Goal: Task Accomplishment & Management: Complete application form

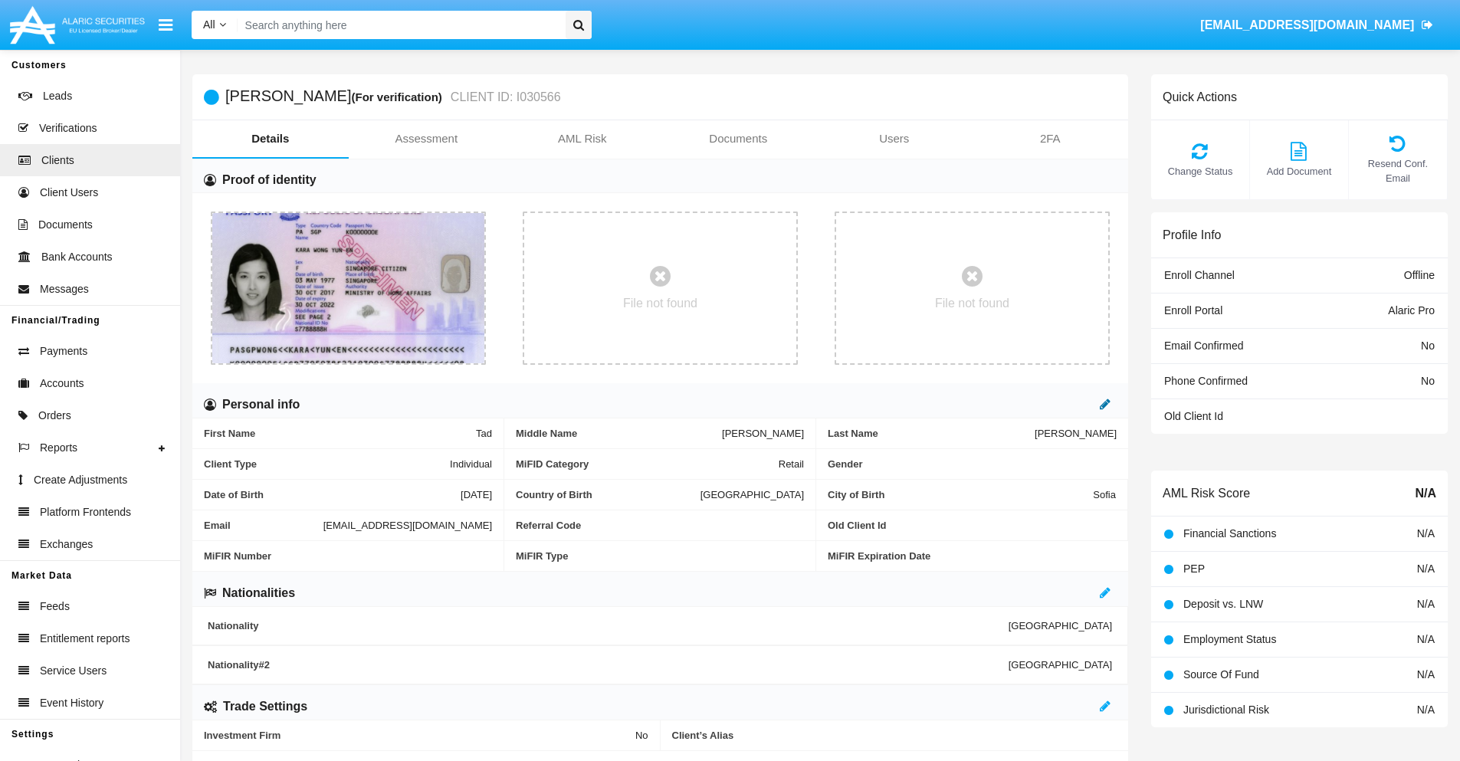
click at [1105, 404] on icon at bounding box center [1105, 404] width 11 height 12
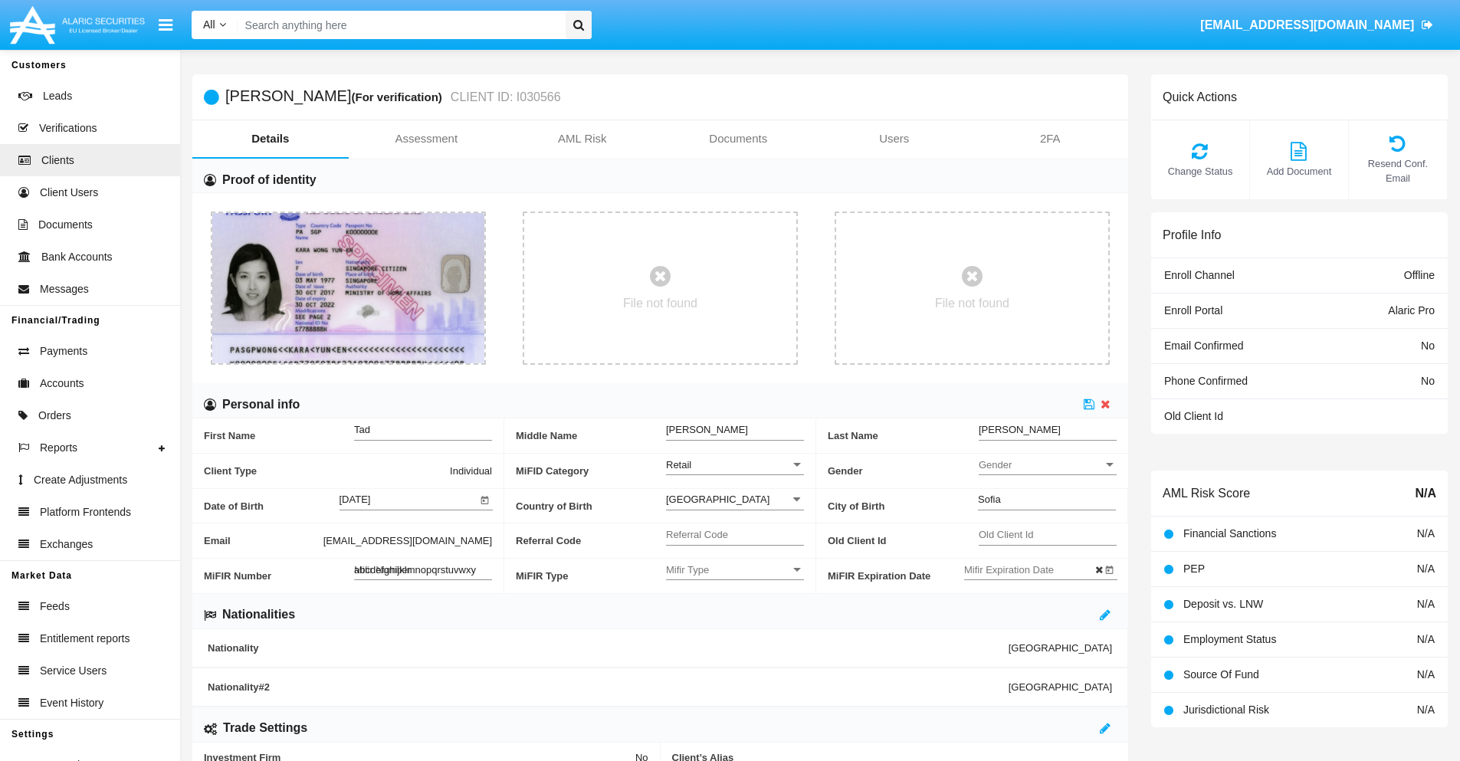
type input "abcdefghijklmnopqrstuvwxyz"
click at [1089, 404] on icon at bounding box center [1089, 404] width 11 height 12
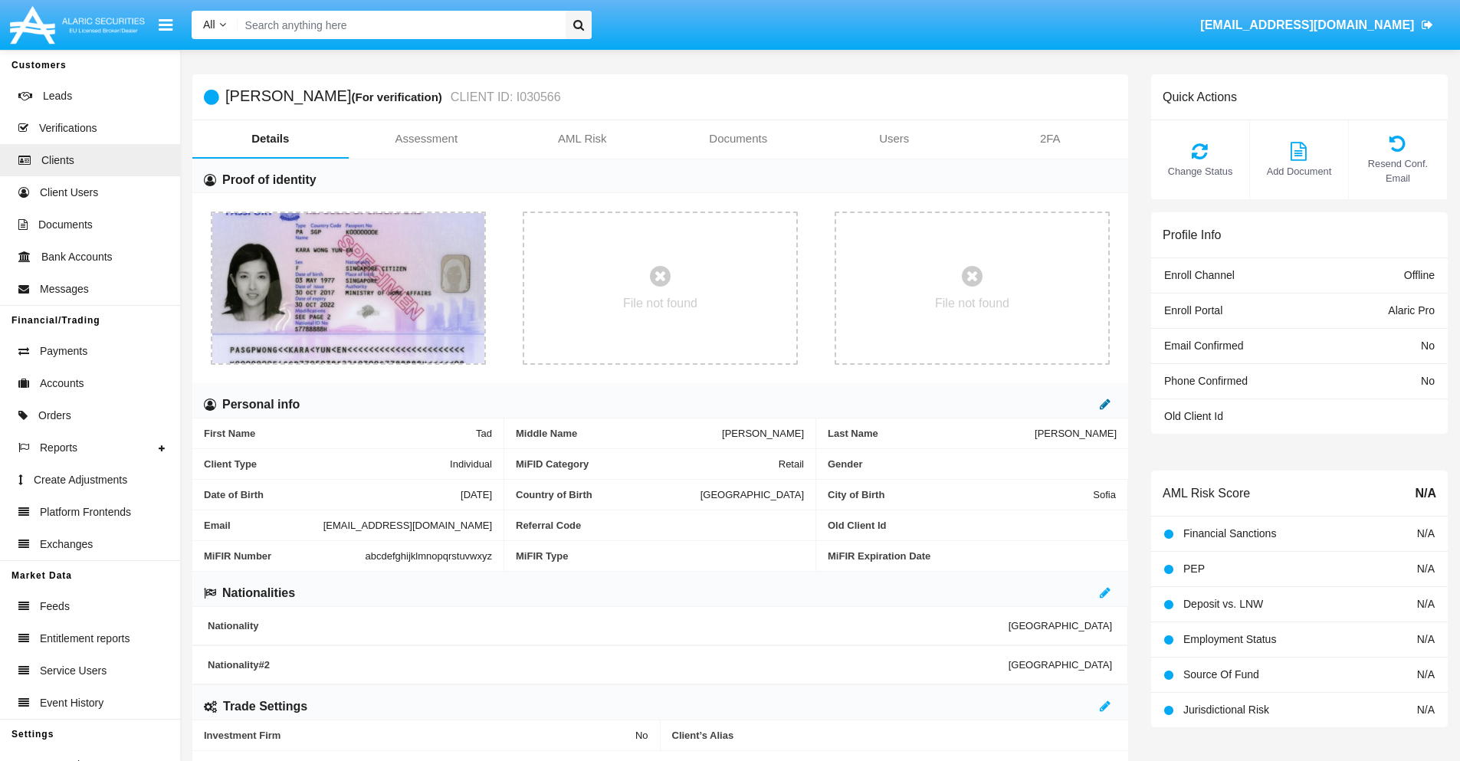
click at [1105, 404] on icon at bounding box center [1105, 404] width 11 height 12
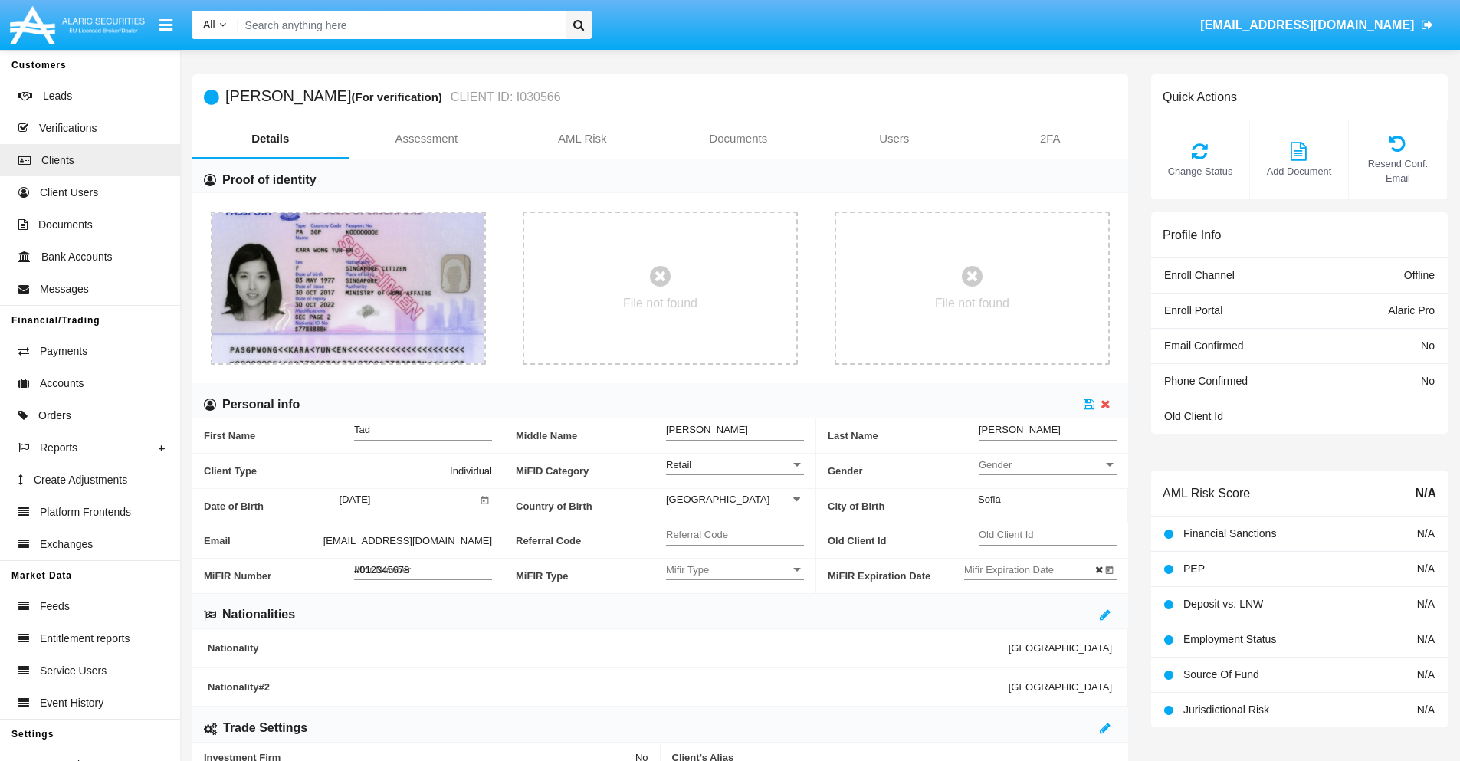
type input "#0123456789"
click at [1089, 404] on icon at bounding box center [1089, 404] width 11 height 12
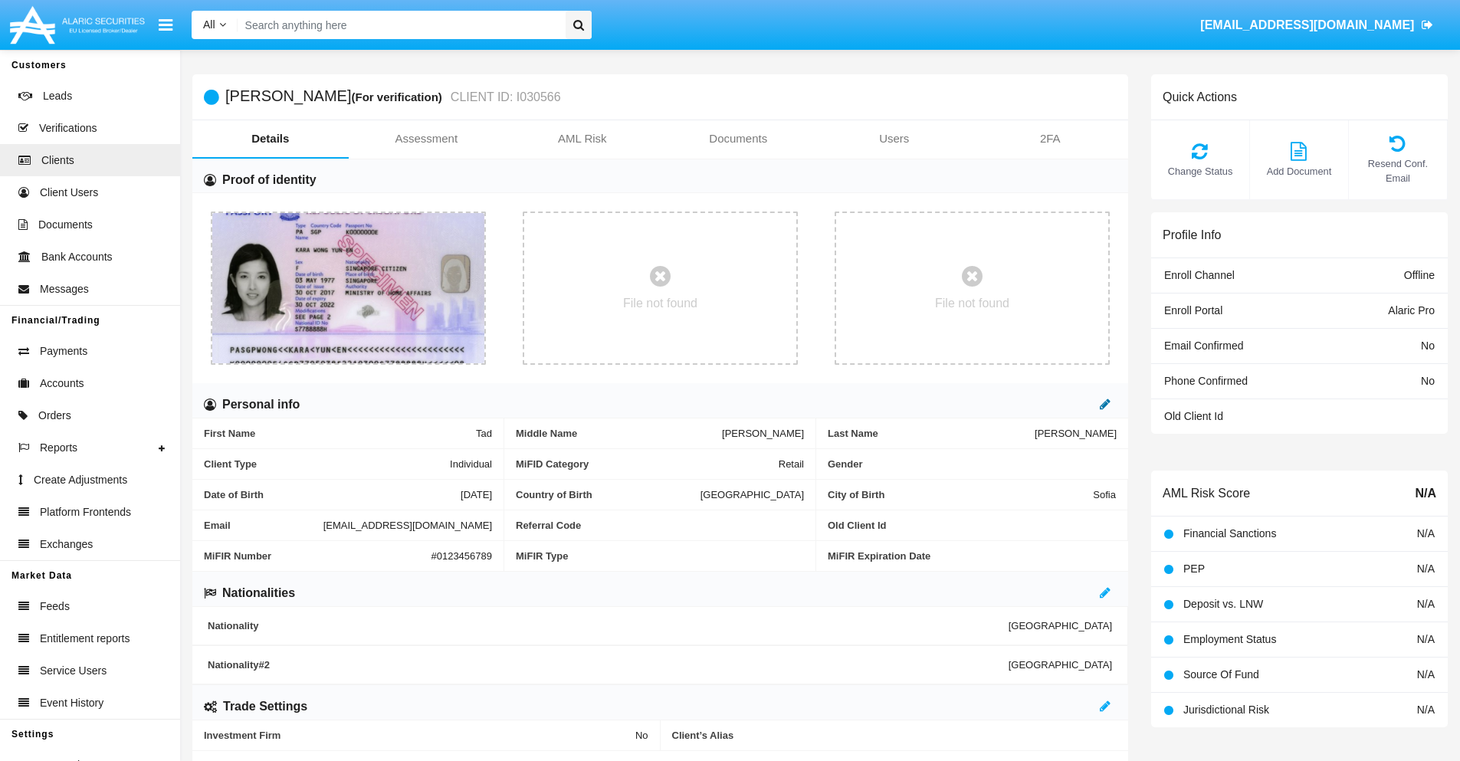
click at [1105, 404] on icon at bounding box center [1105, 404] width 11 height 12
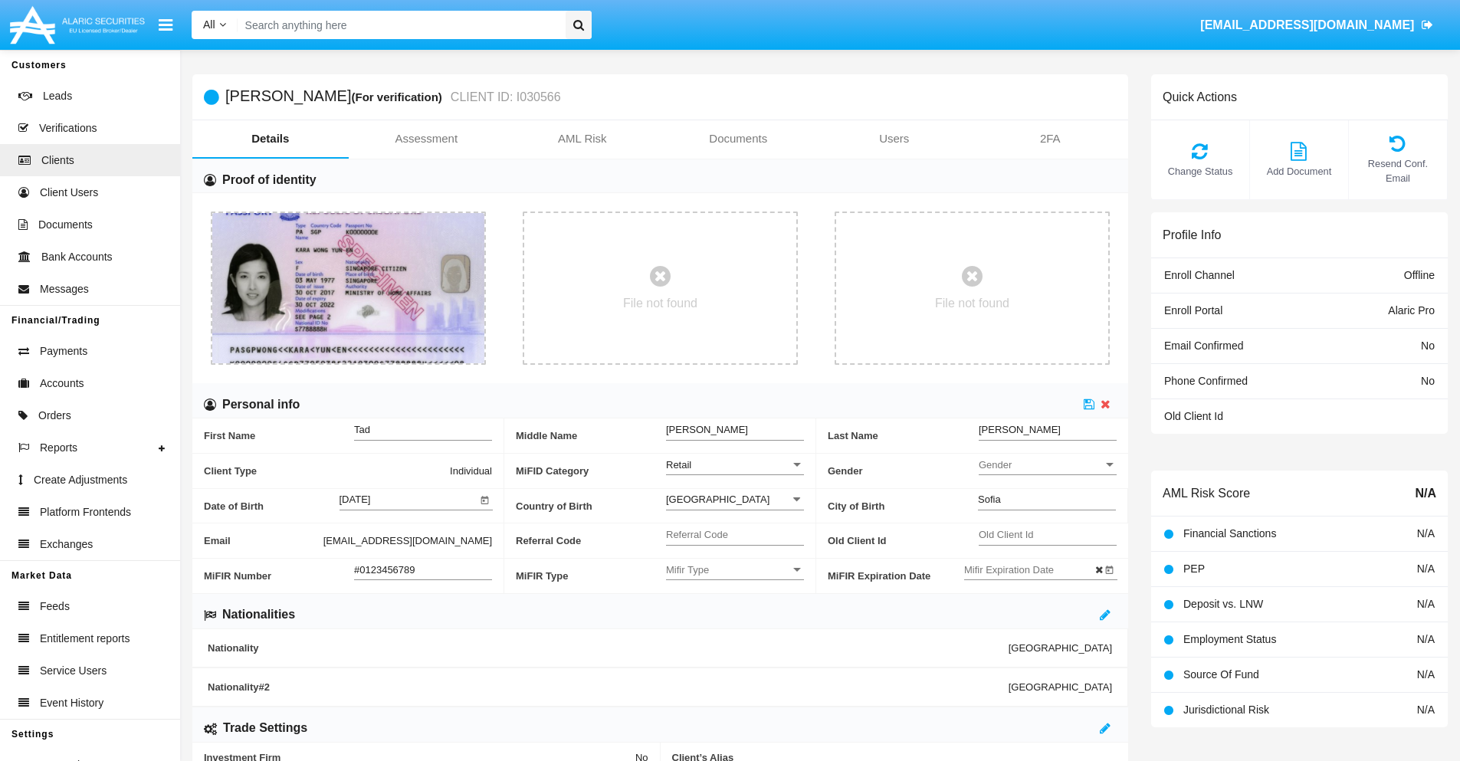
click at [423, 569] on input "#0123456789" at bounding box center [423, 569] width 138 height 13
click at [1089, 404] on icon at bounding box center [1089, 404] width 11 height 12
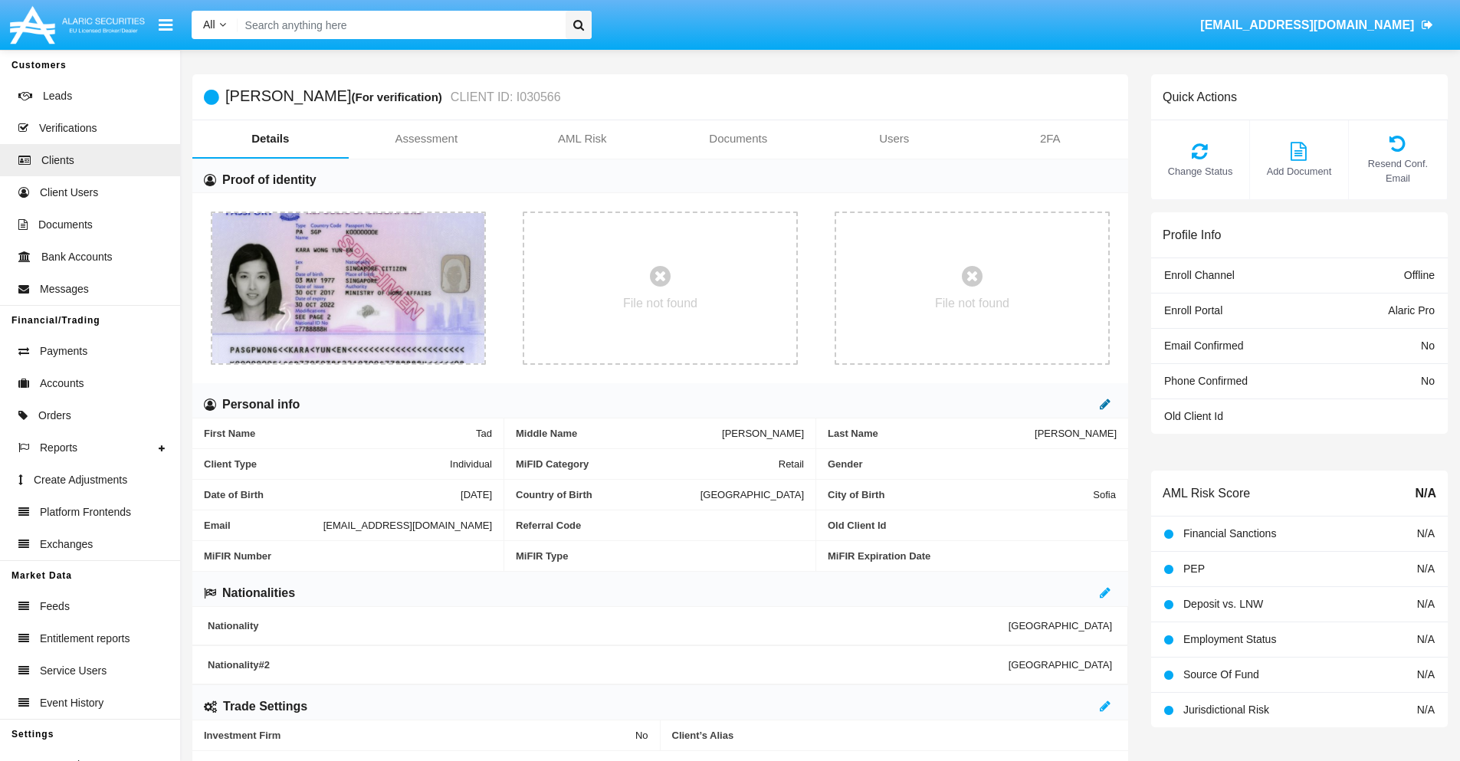
click at [1105, 404] on icon at bounding box center [1105, 404] width 11 height 12
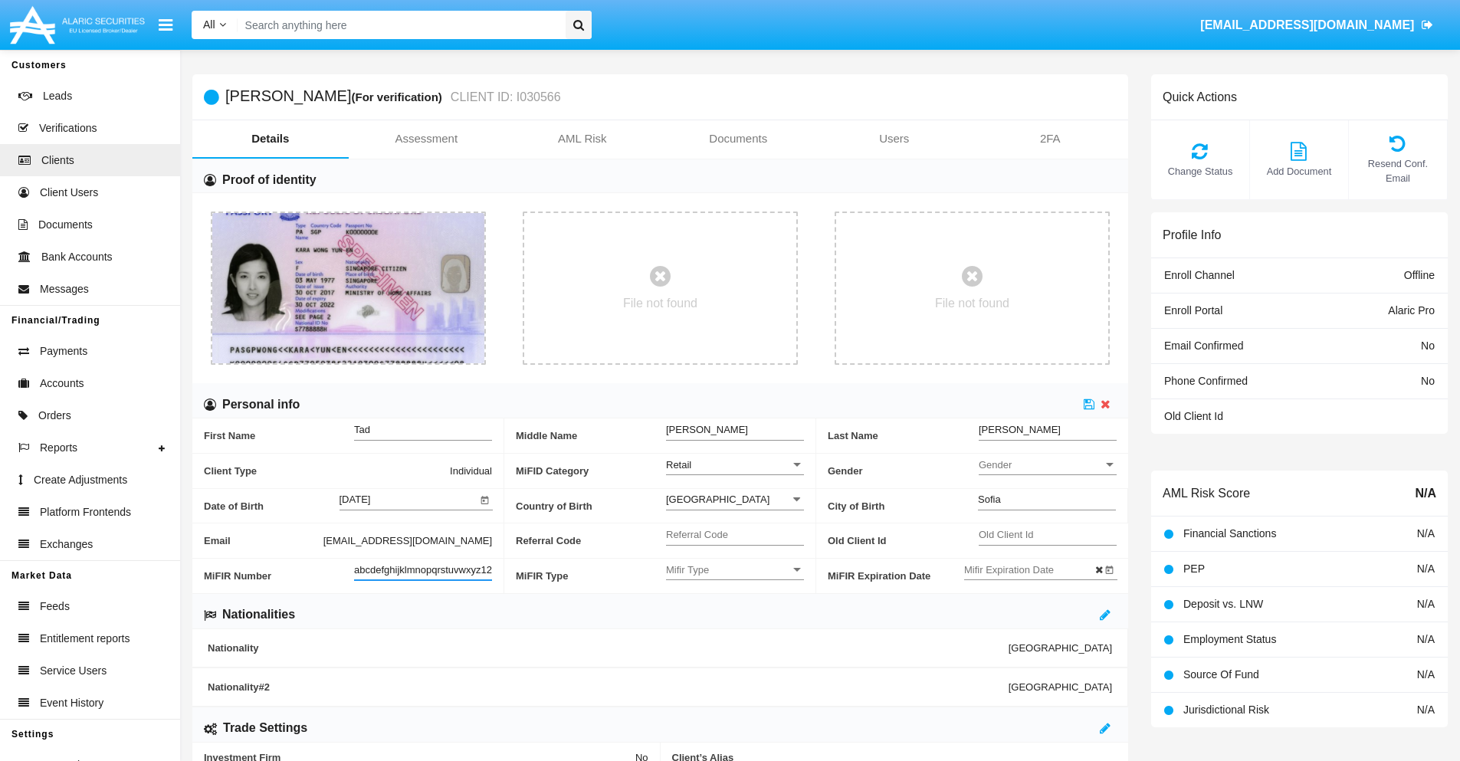
scroll to position [0, 11]
type input "abcdefghijklmnopqrstuvwxyz1234"
click at [1089, 404] on icon at bounding box center [1089, 404] width 11 height 12
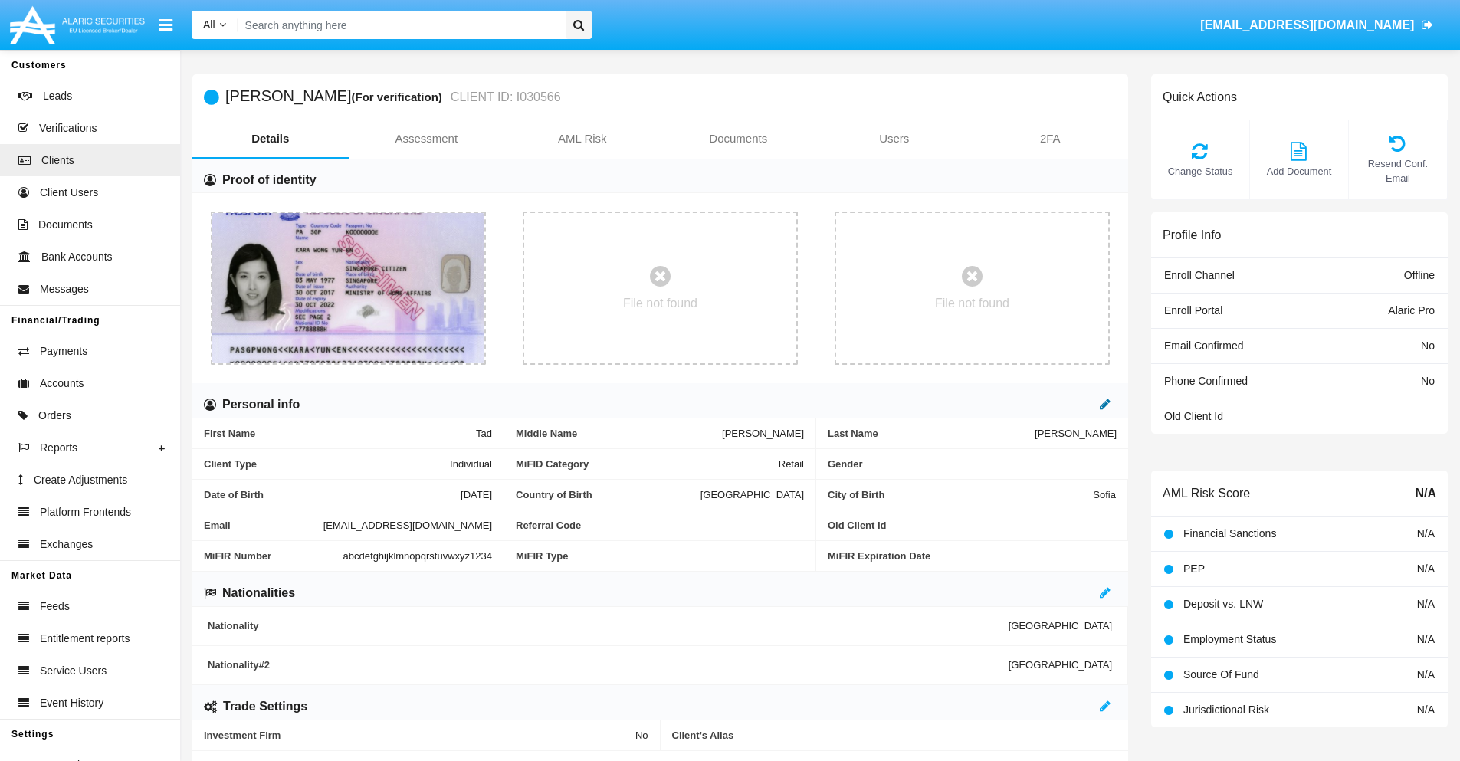
click at [1105, 404] on icon at bounding box center [1105, 404] width 11 height 12
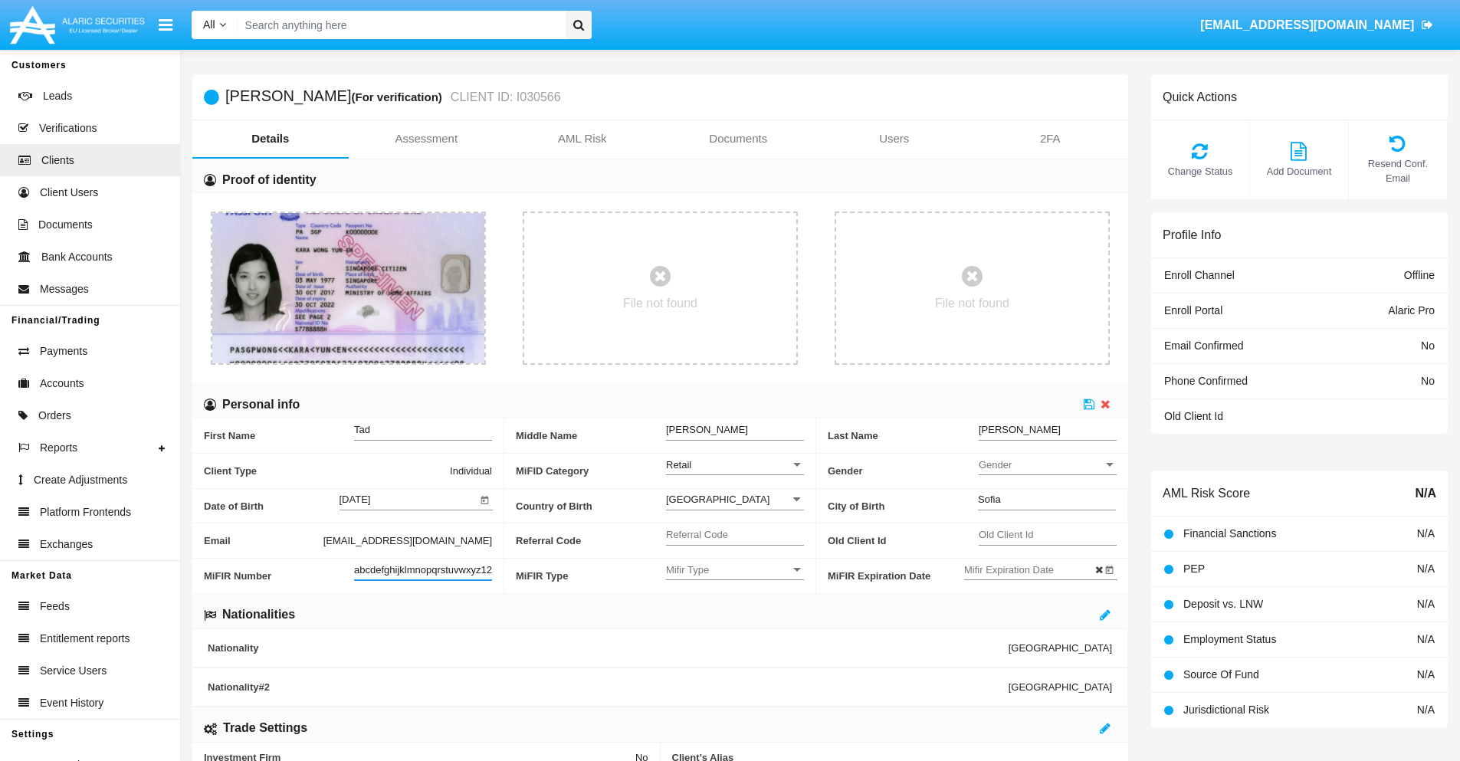
scroll to position [0, 16]
type input "abcdefghijklmnopqrstuvwxyz12345"
click at [1089, 404] on icon at bounding box center [1089, 404] width 11 height 12
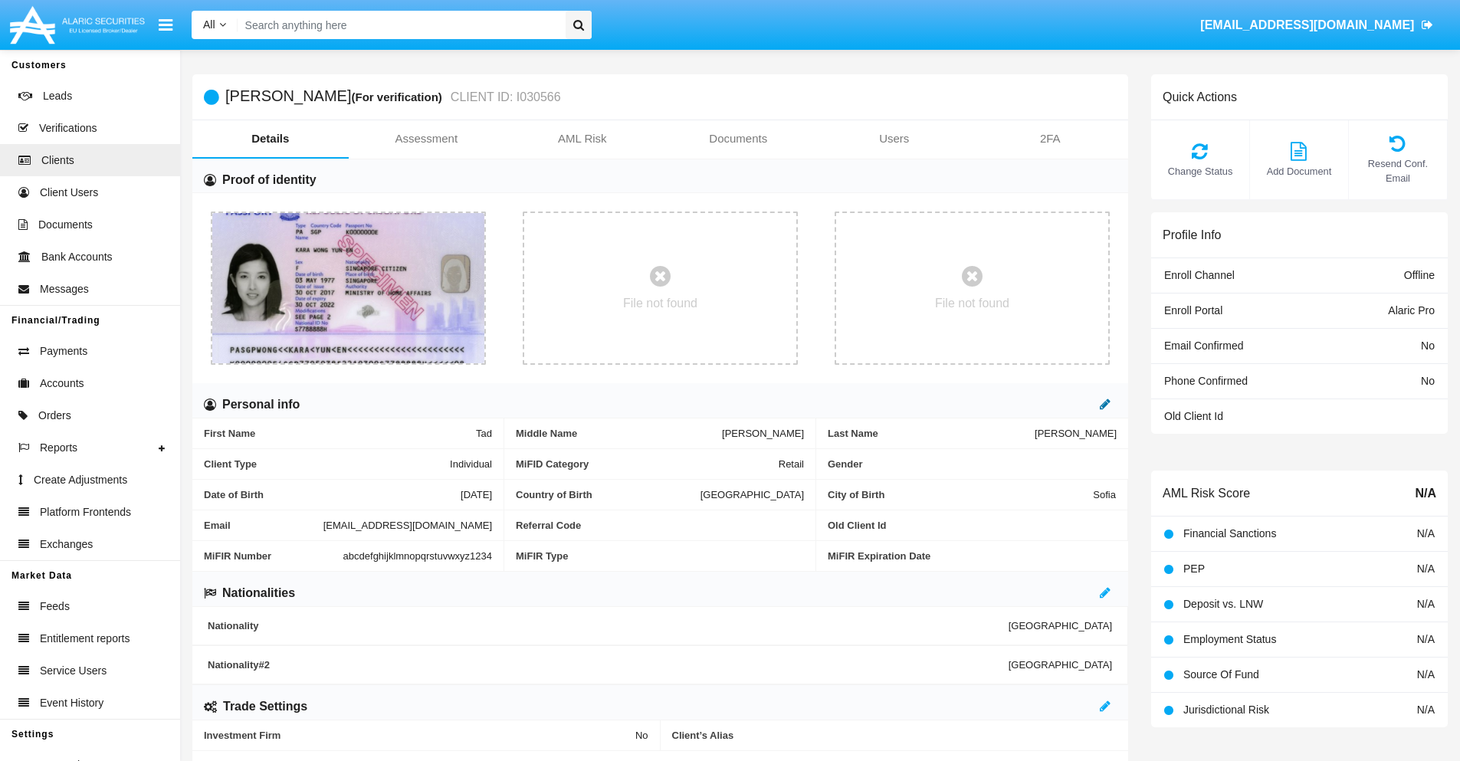
click at [1105, 404] on icon at bounding box center [1105, 404] width 11 height 12
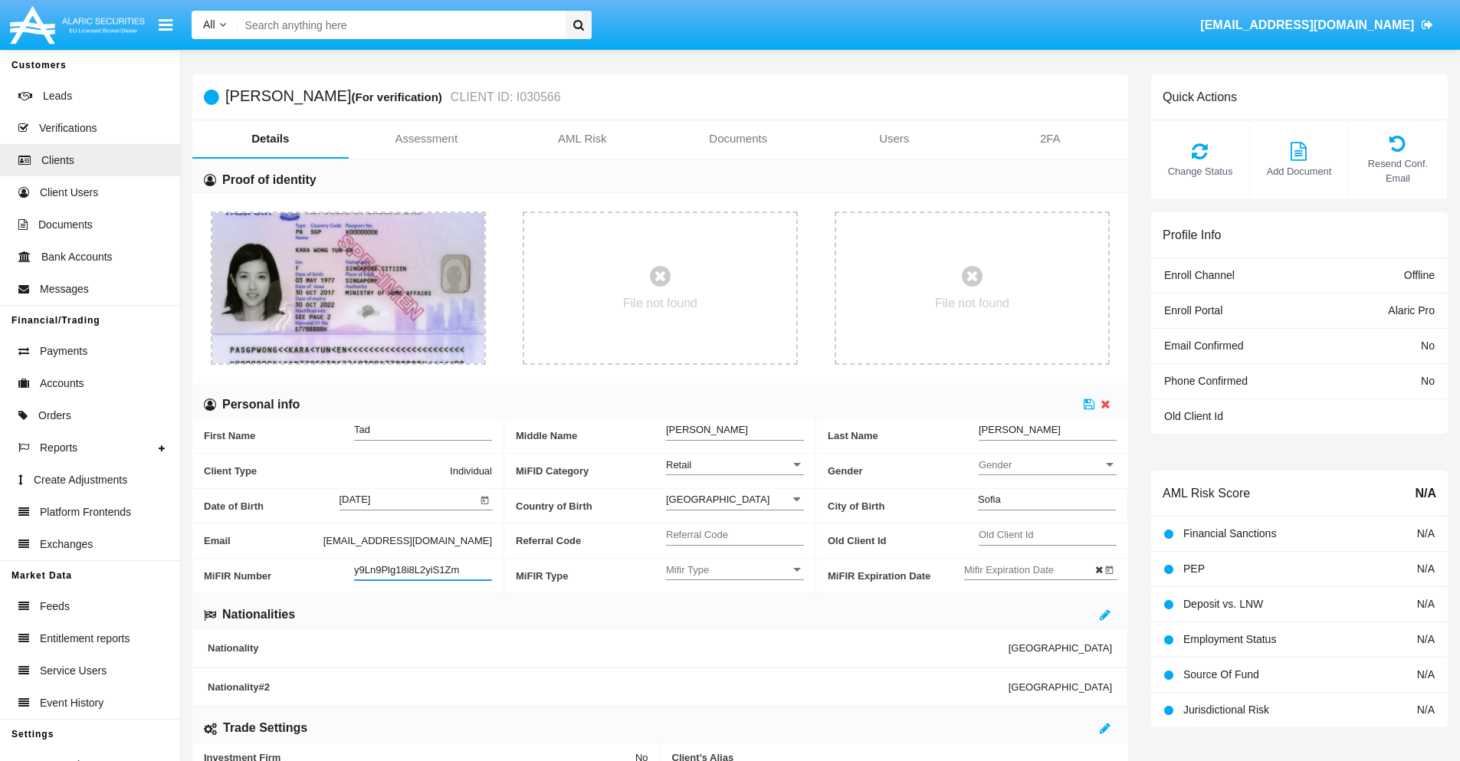
type input "y9Ln9Plg18i8L2yiS1Zm"
click at [735, 569] on span "Mifir Type" at bounding box center [728, 569] width 124 height 13
click at [735, 608] on span "CONCAT" at bounding box center [735, 608] width 138 height 30
click at [1032, 569] on input "Mifir Expiration Date" at bounding box center [1033, 569] width 138 height 13
click at [1010, 311] on span "AUG 2025" at bounding box center [997, 313] width 34 height 12
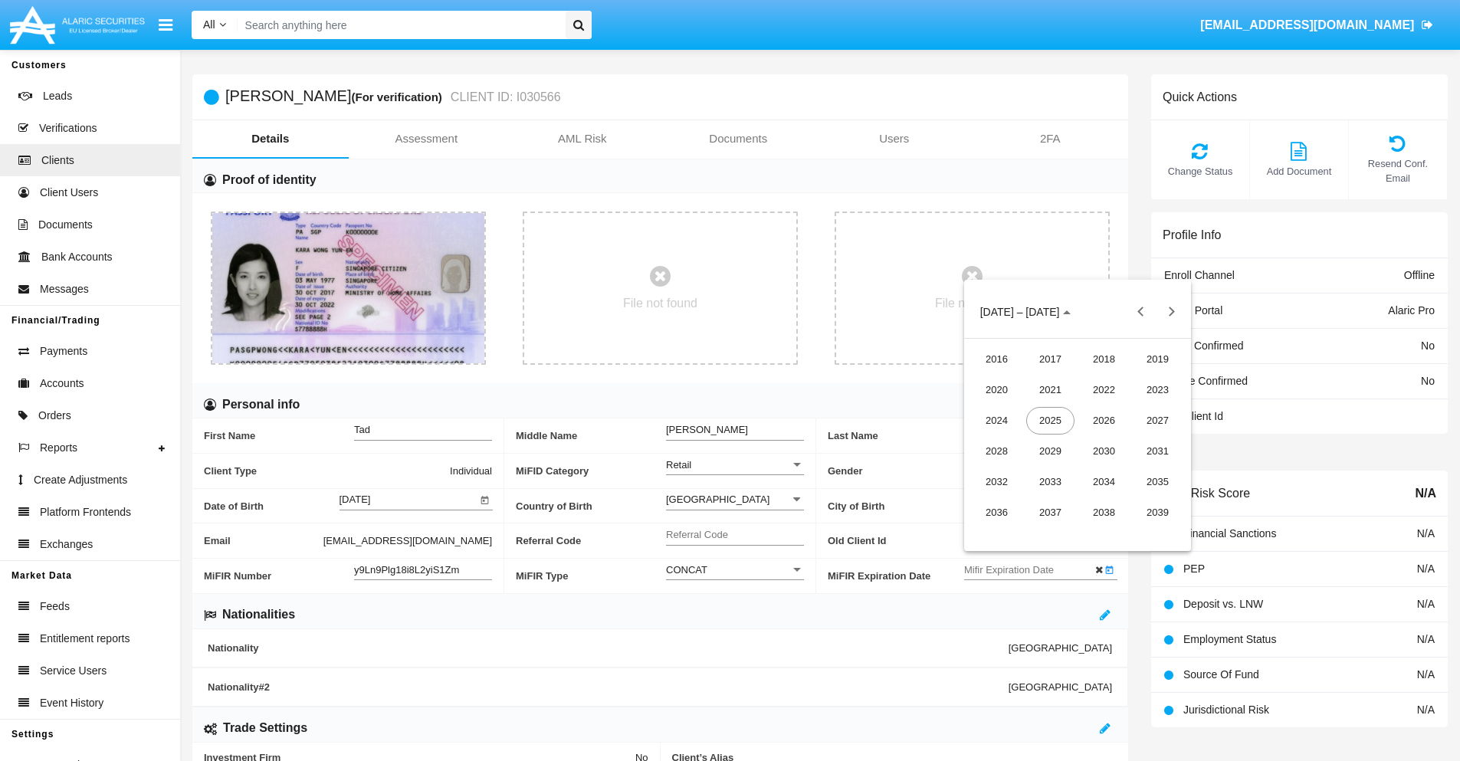
click at [1104, 451] on div "2030" at bounding box center [1104, 452] width 48 height 28
click at [996, 389] on div "JAN" at bounding box center [997, 390] width 48 height 28
click at [1046, 408] on div "1" at bounding box center [1047, 409] width 28 height 28
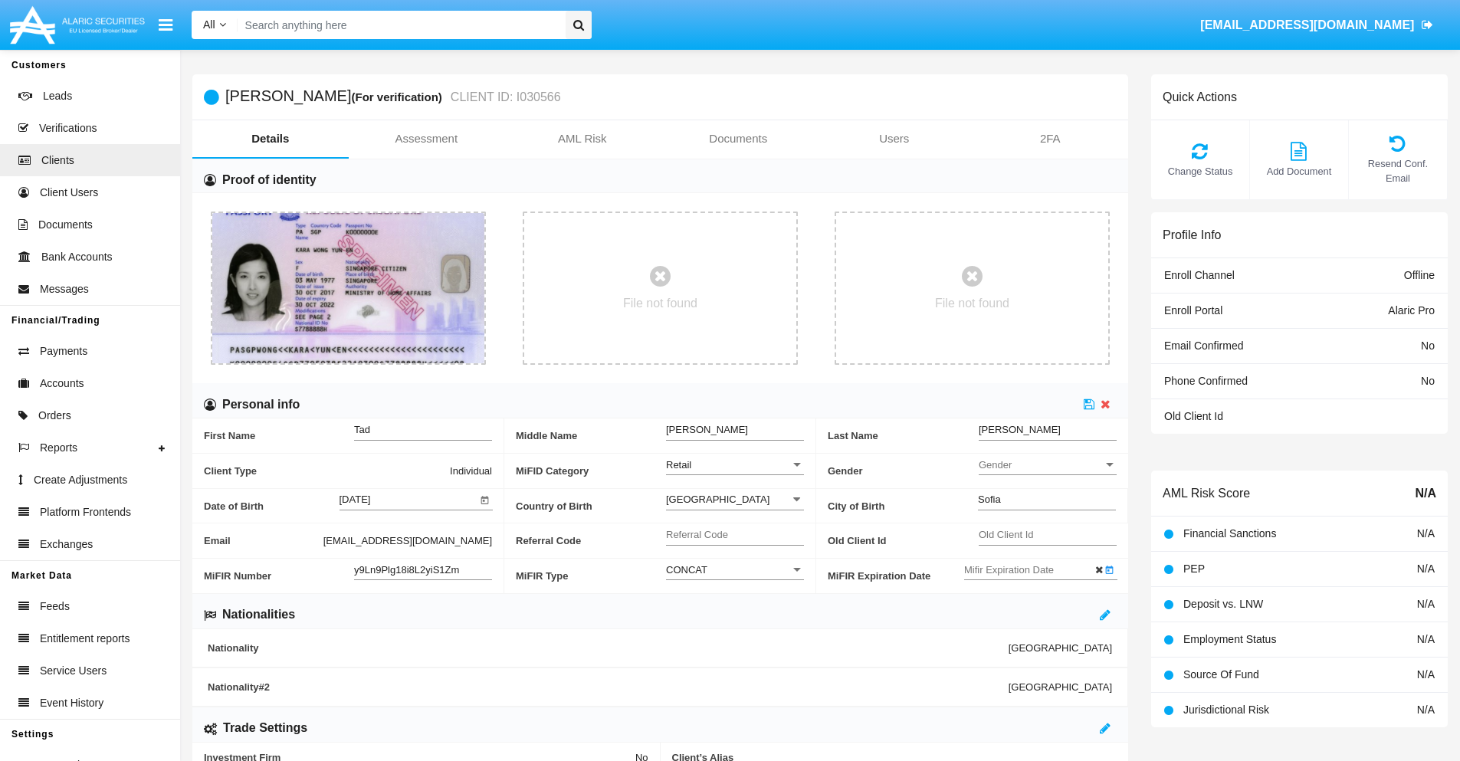
type input "01/01/30"
click at [1089, 404] on icon at bounding box center [1089, 404] width 11 height 12
